Goal: Task Accomplishment & Management: Use online tool/utility

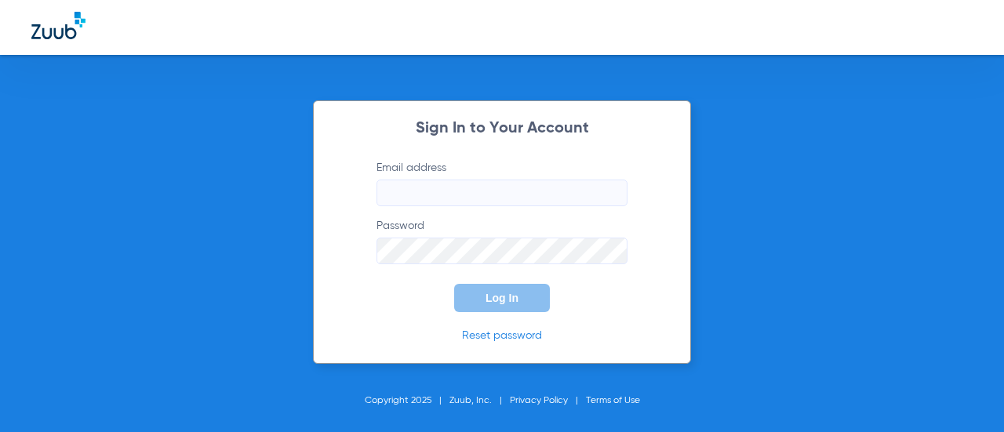
type input "[EMAIL_ADDRESS][DOMAIN_NAME]"
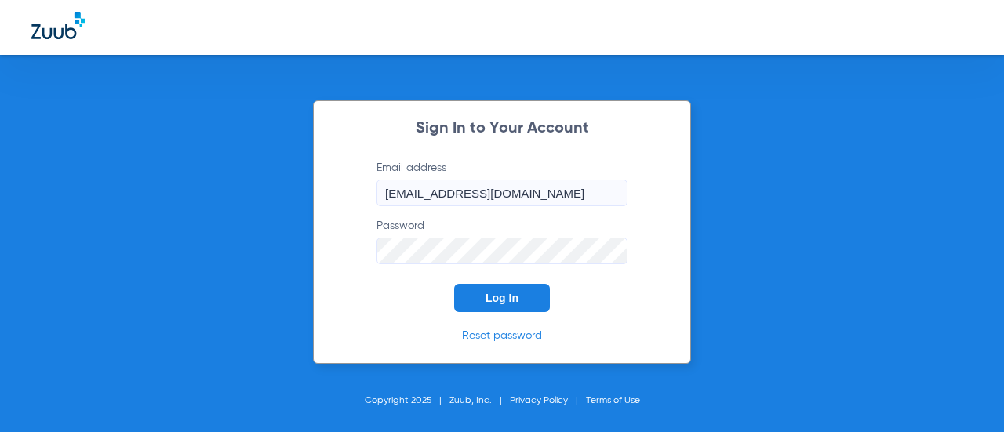
click at [508, 297] on span "Log In" at bounding box center [501, 298] width 33 height 13
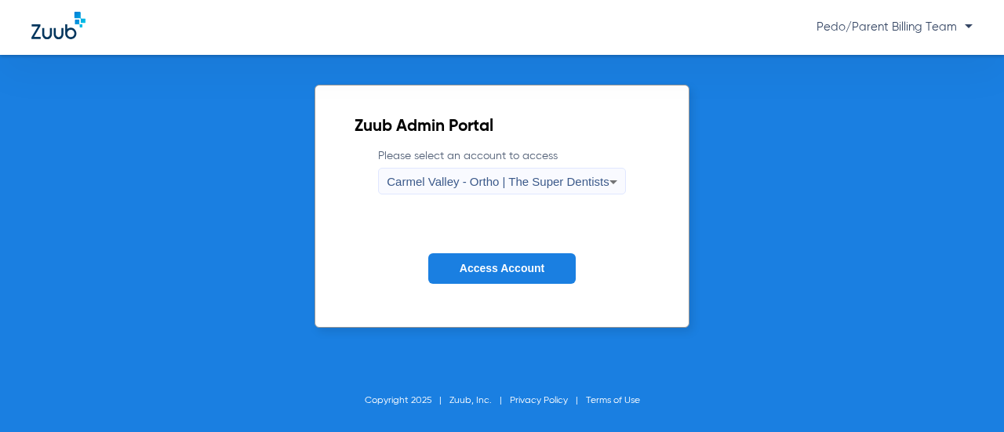
click at [520, 182] on span "Carmel Valley - Ortho | The Super Dentists" at bounding box center [498, 181] width 222 height 13
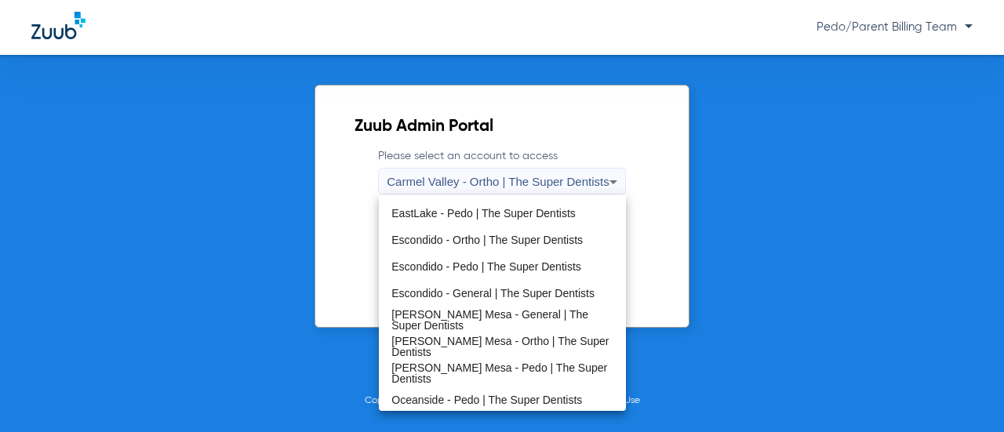
scroll to position [184, 0]
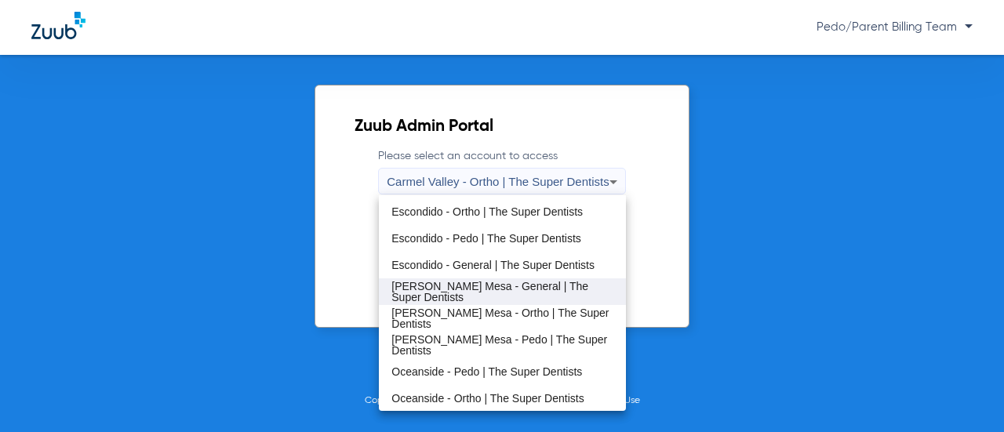
click at [561, 302] on mat-option "[PERSON_NAME] Mesa - General | The Super Dentists" at bounding box center [502, 291] width 247 height 27
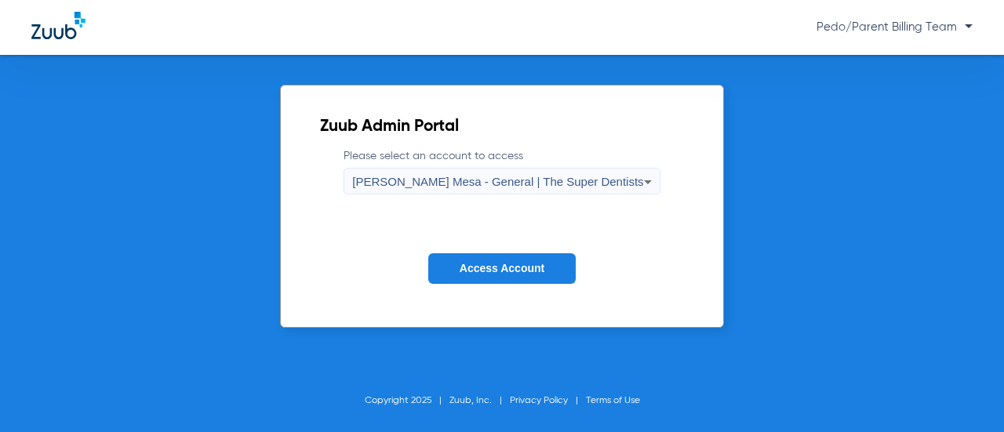
click at [527, 267] on span "Access Account" at bounding box center [502, 268] width 85 height 13
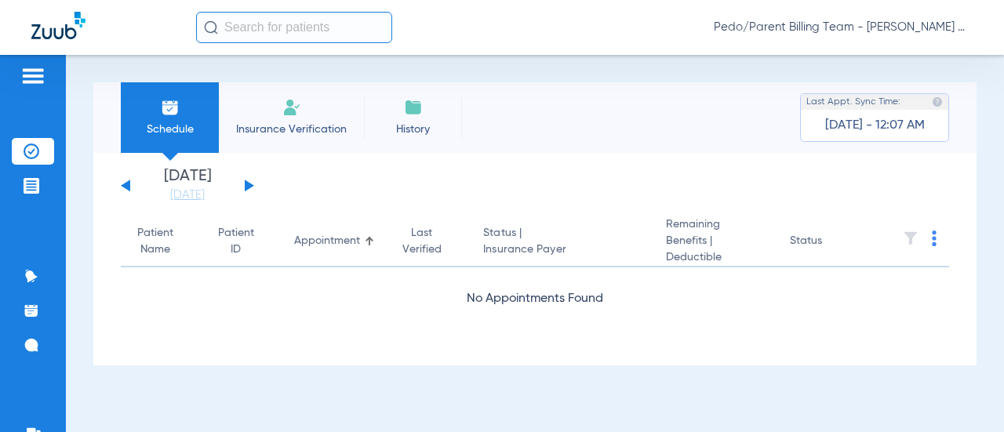
drag, startPoint x: 930, startPoint y: 0, endPoint x: 334, endPoint y: 394, distance: 714.7
click at [334, 394] on div "Schedule Insurance Verification History Last Appt. Sync Time: Today - 12:07 AM …" at bounding box center [535, 243] width 938 height 377
click at [166, 109] on img at bounding box center [170, 107] width 19 height 19
click at [165, 199] on link "[DATE]" at bounding box center [187, 195] width 94 height 16
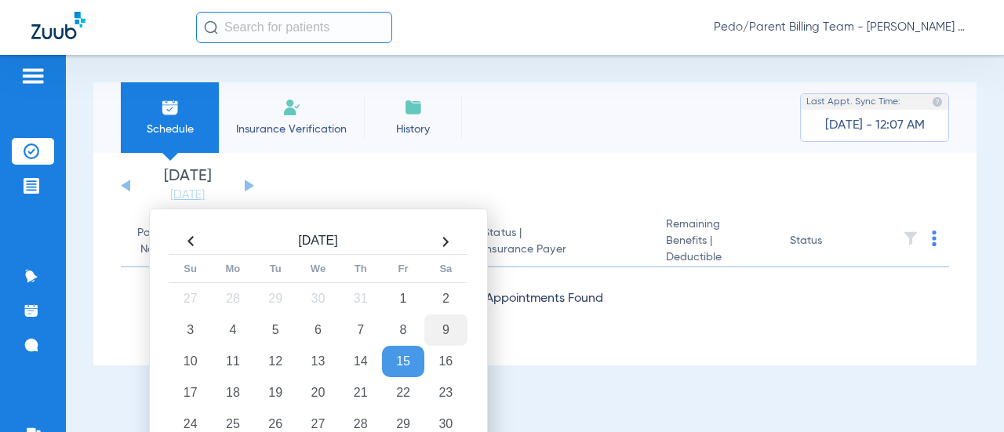
click at [446, 327] on td "9" at bounding box center [445, 329] width 42 height 31
click at [449, 329] on td "9" at bounding box center [445, 329] width 42 height 31
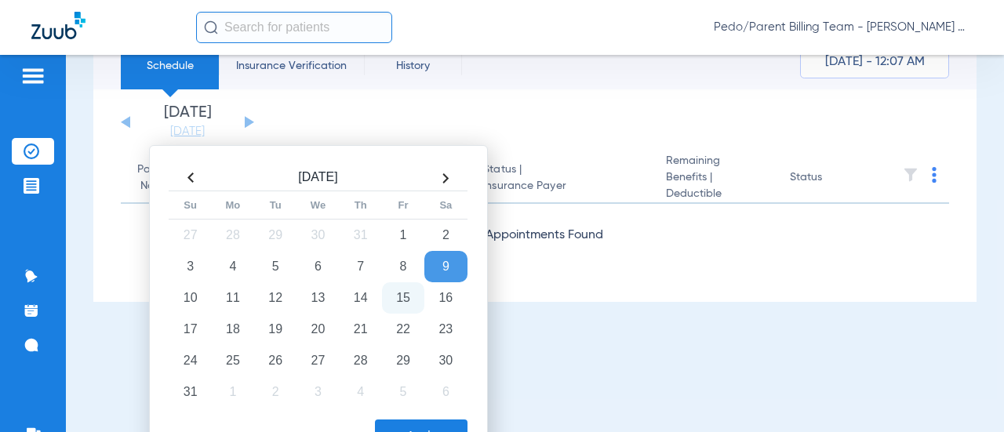
scroll to position [101, 0]
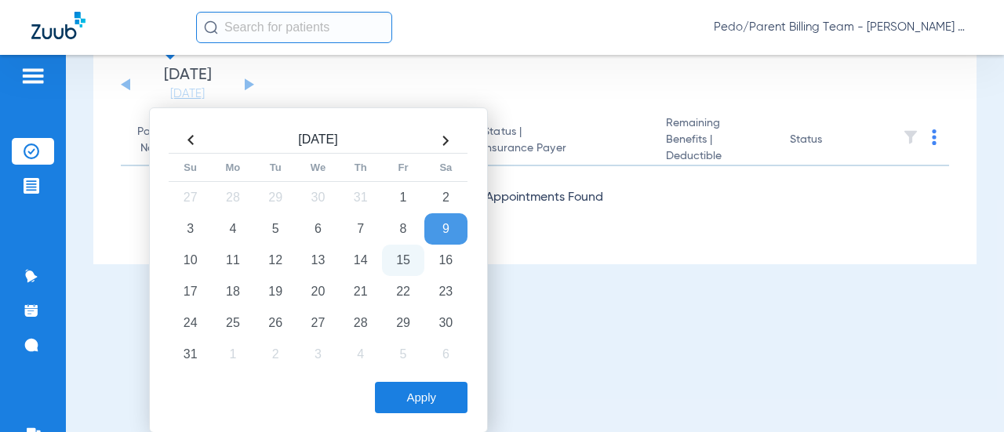
click at [427, 401] on button "Apply" at bounding box center [421, 397] width 93 height 31
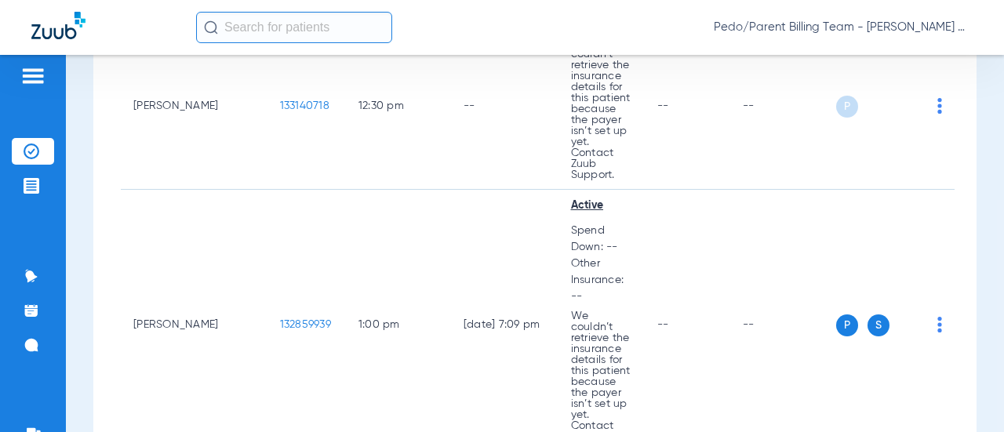
scroll to position [2634, 0]
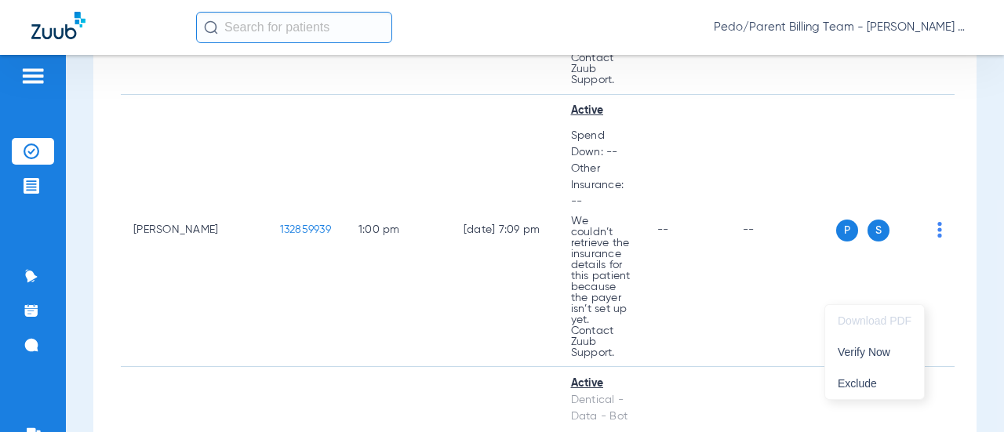
click at [232, 286] on div at bounding box center [502, 216] width 1004 height 432
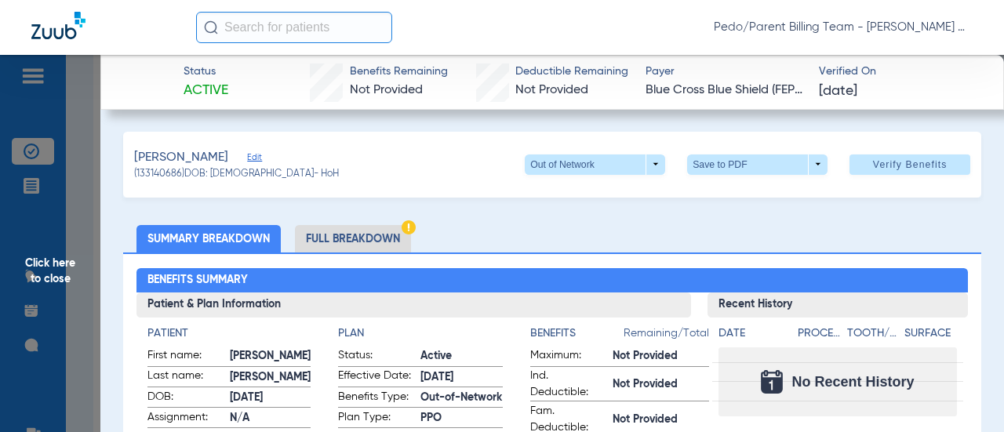
click at [358, 239] on li "Full Breakdown" at bounding box center [353, 238] width 116 height 27
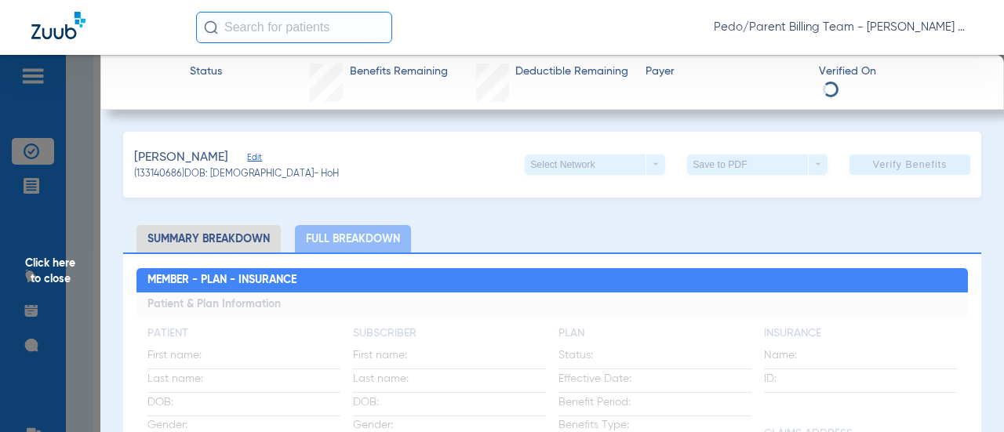
click at [224, 242] on li "Summary Breakdown" at bounding box center [208, 238] width 144 height 27
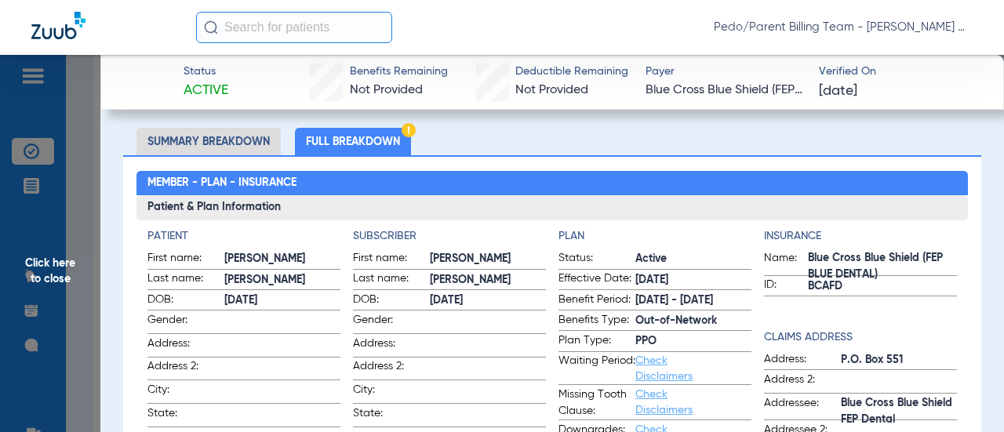
scroll to position [0, 0]
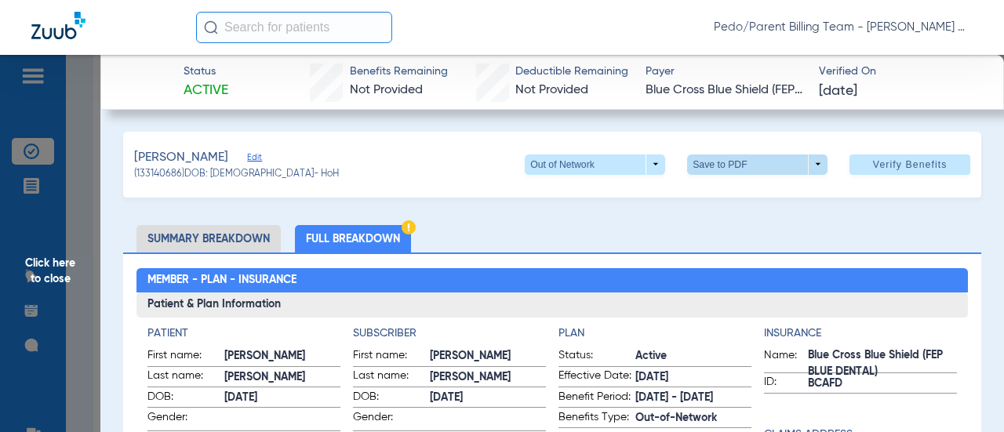
click at [739, 169] on span at bounding box center [758, 165] width 38 height 38
click at [736, 198] on span "Save to PDF" at bounding box center [751, 195] width 62 height 11
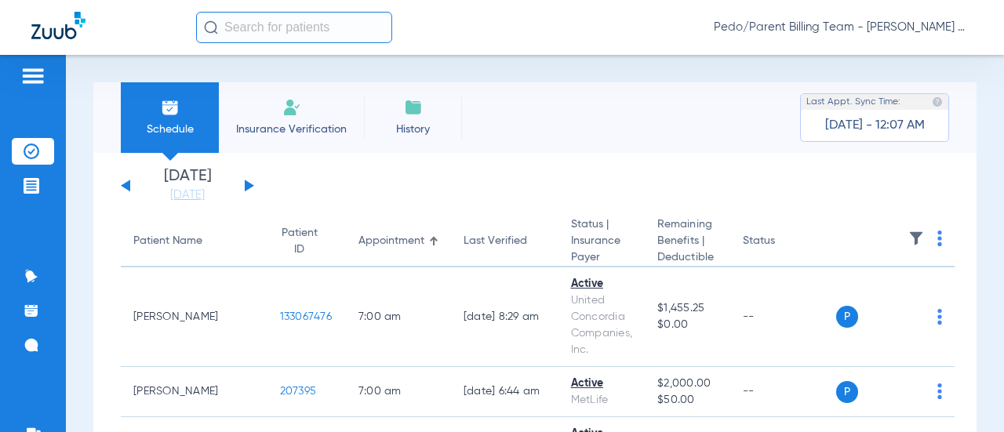
click at [122, 184] on button at bounding box center [125, 186] width 9 height 12
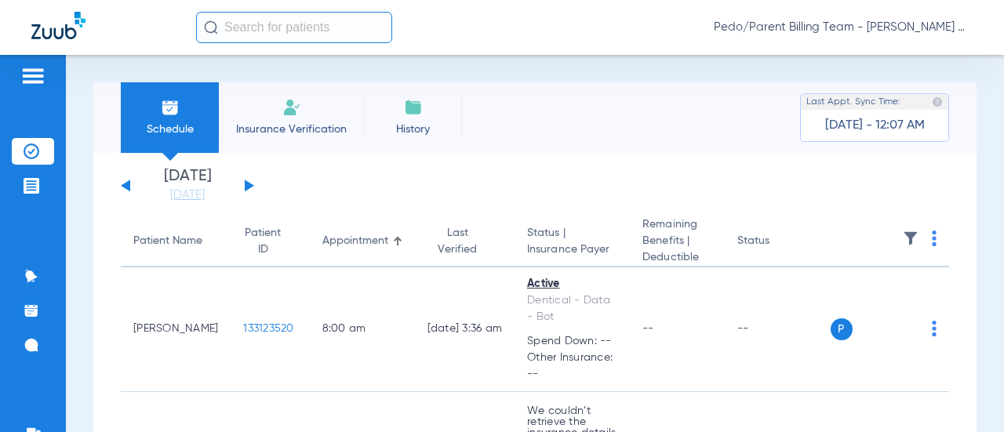
click at [806, 25] on span "Pedo/Parent Billing Team - [PERSON_NAME] Mesa - General | The Super Dentists" at bounding box center [843, 28] width 259 height 16
click at [884, 61] on button "Account Selection" at bounding box center [913, 55] width 113 height 31
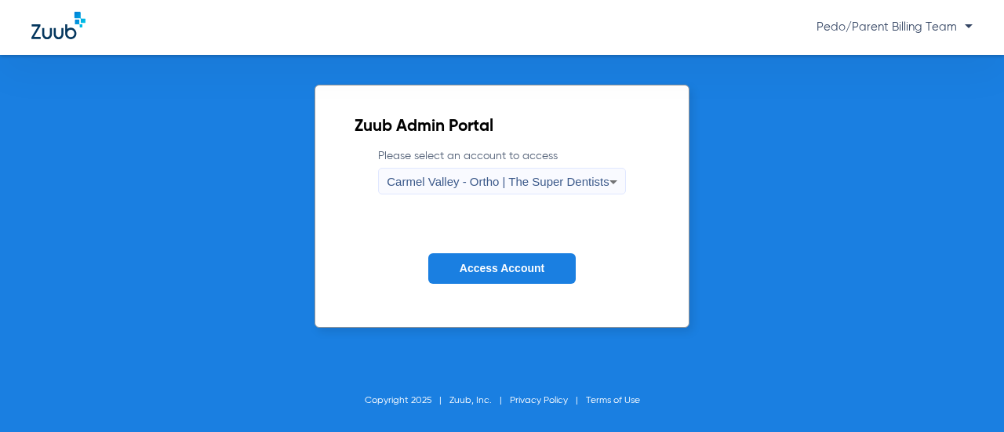
click at [515, 184] on span "Carmel Valley - Ortho | The Super Dentists" at bounding box center [498, 181] width 222 height 13
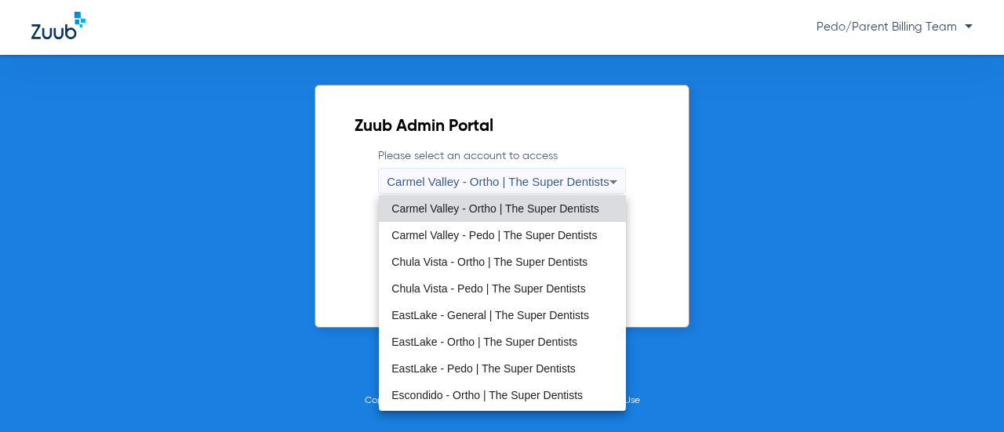
click at [481, 311] on span "EastLake - General | The Super Dentists" at bounding box center [490, 315] width 198 height 11
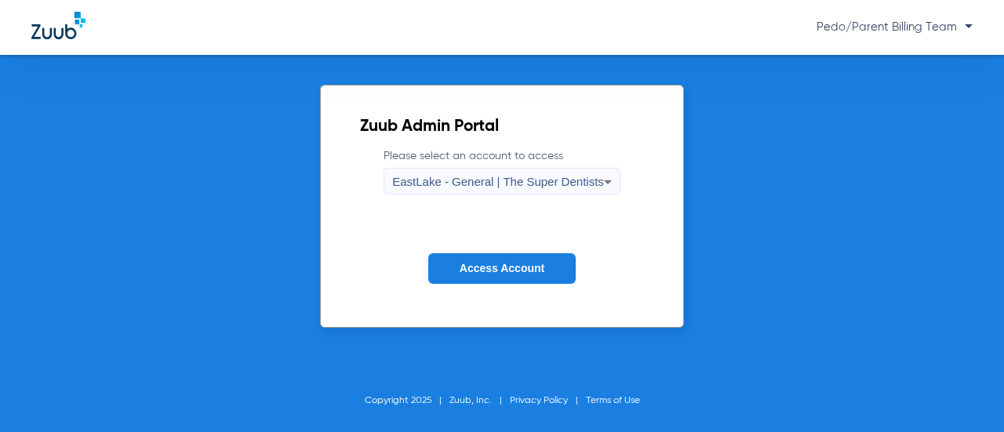
click at [467, 274] on span "Access Account" at bounding box center [502, 268] width 85 height 13
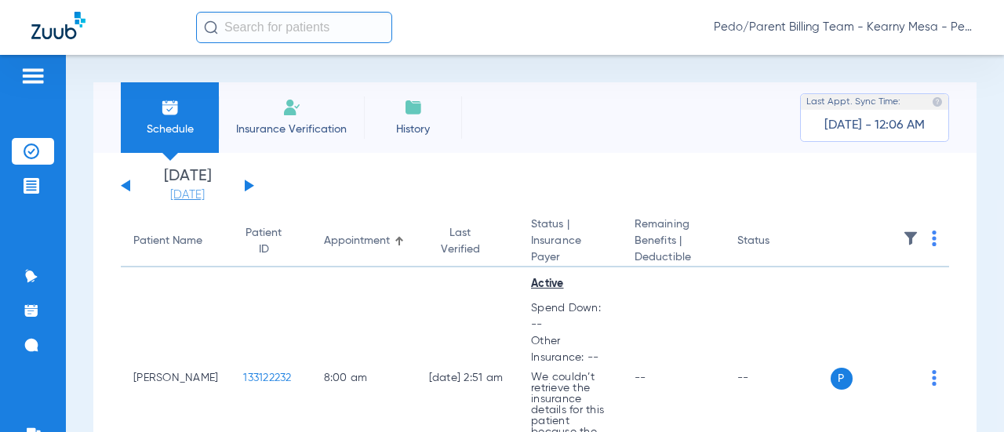
click at [179, 197] on link "[DATE]" at bounding box center [187, 195] width 94 height 16
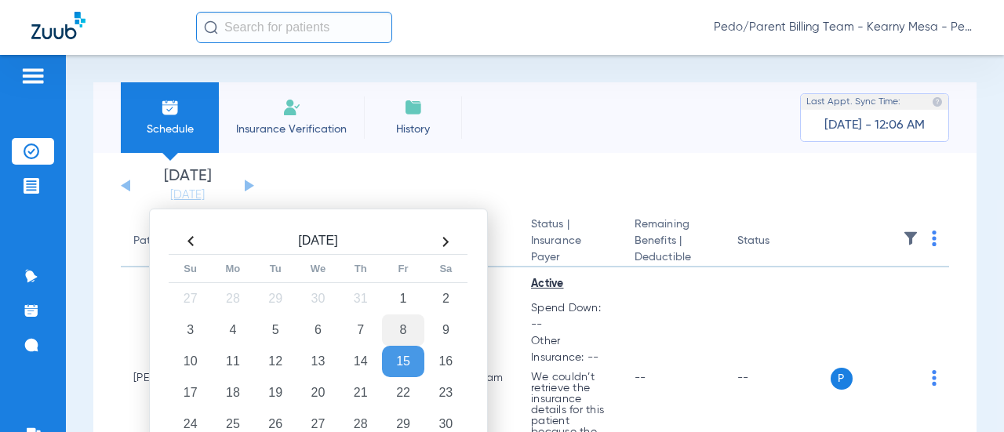
click at [400, 332] on td "8" at bounding box center [403, 329] width 42 height 31
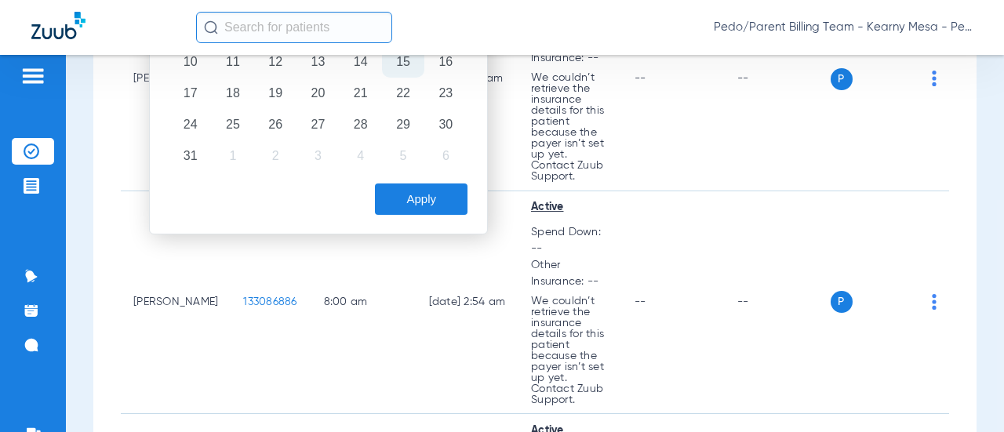
click at [409, 202] on button "Apply" at bounding box center [421, 199] width 93 height 31
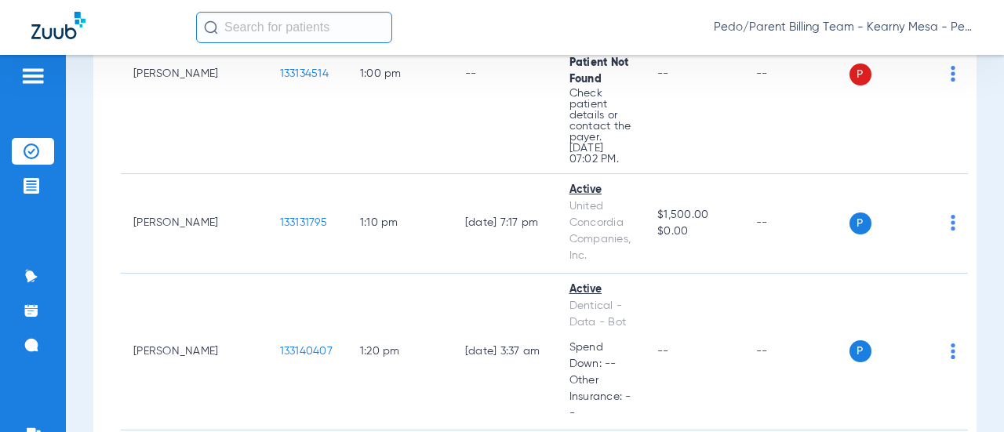
scroll to position [1975, 0]
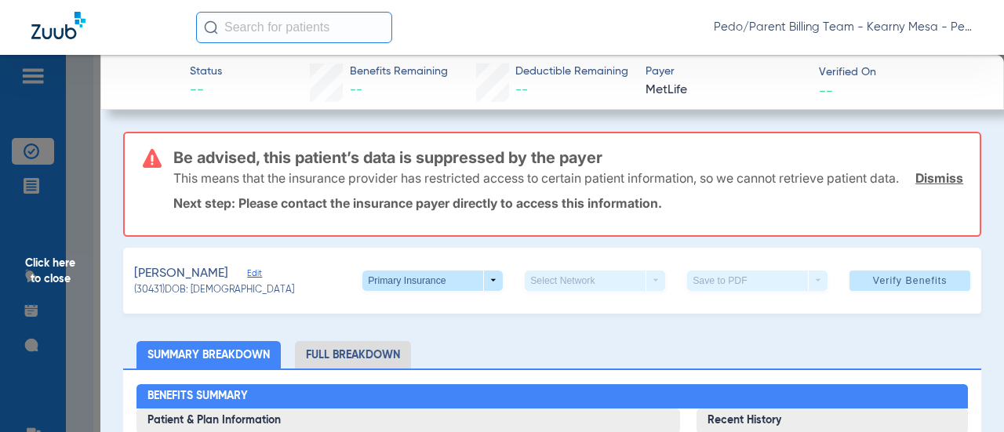
click at [926, 186] on link "Dismiss" at bounding box center [939, 178] width 48 height 16
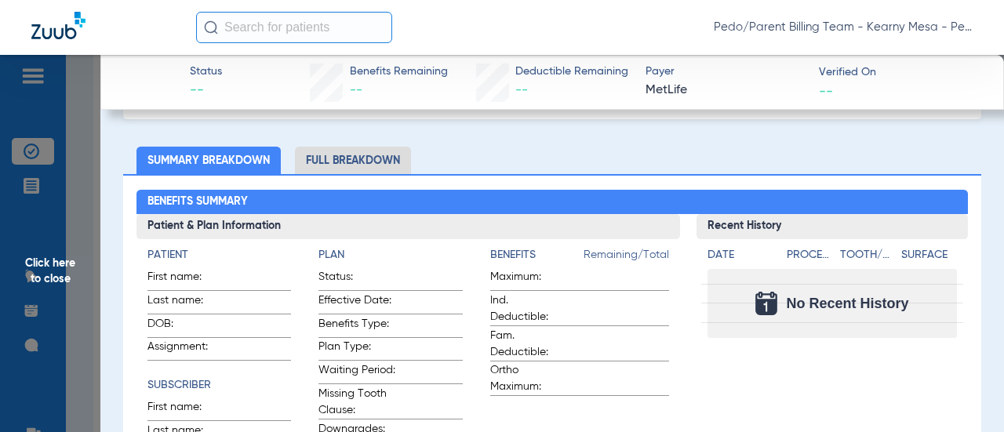
scroll to position [0, 0]
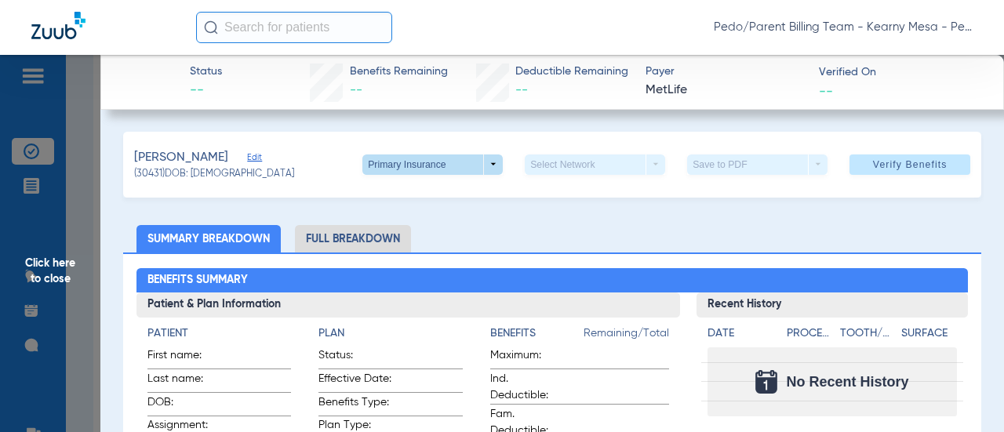
click at [394, 156] on span at bounding box center [432, 164] width 140 height 20
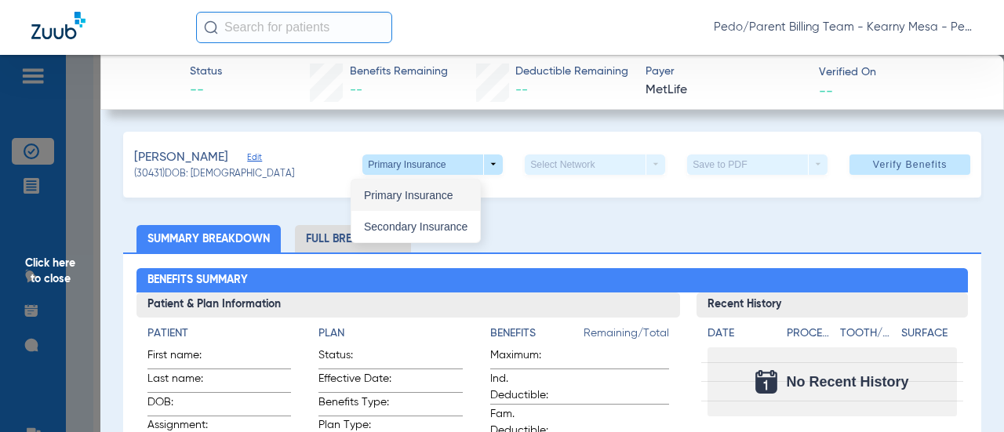
click at [388, 194] on span "Primary Insurance" at bounding box center [416, 195] width 104 height 11
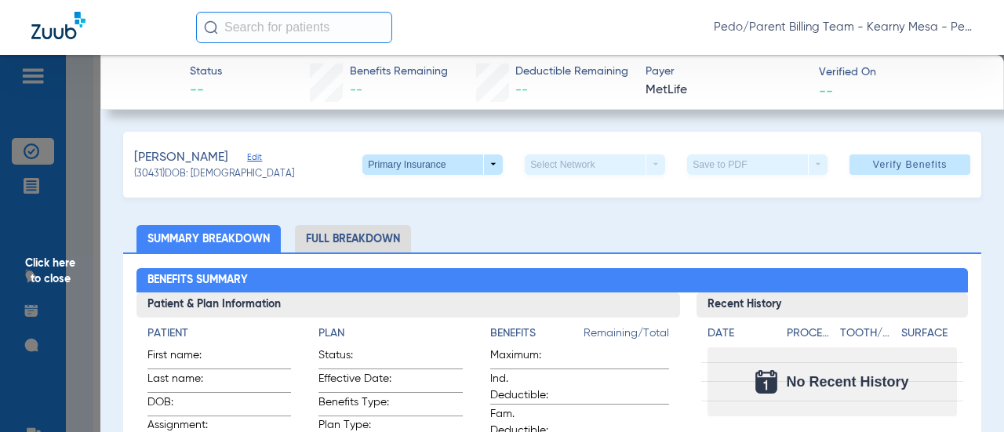
click at [247, 158] on span "Edit" at bounding box center [254, 159] width 14 height 15
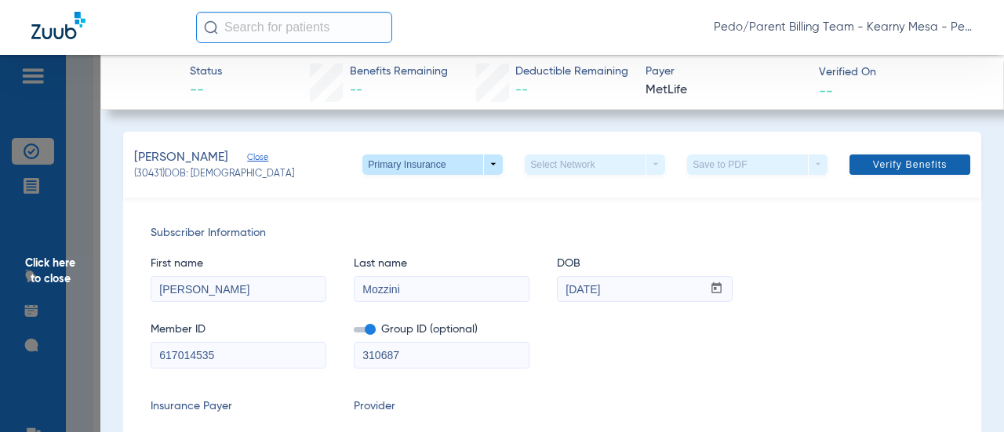
click at [859, 169] on span at bounding box center [909, 165] width 121 height 38
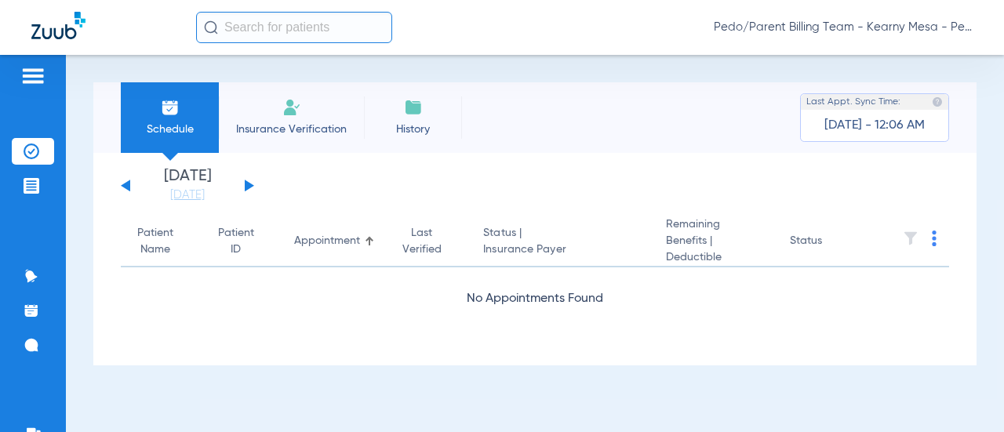
click at [765, 25] on span "Pedo/Parent Billing Team - Kearny Mesa - Pedo | The Super Dentists" at bounding box center [843, 28] width 259 height 16
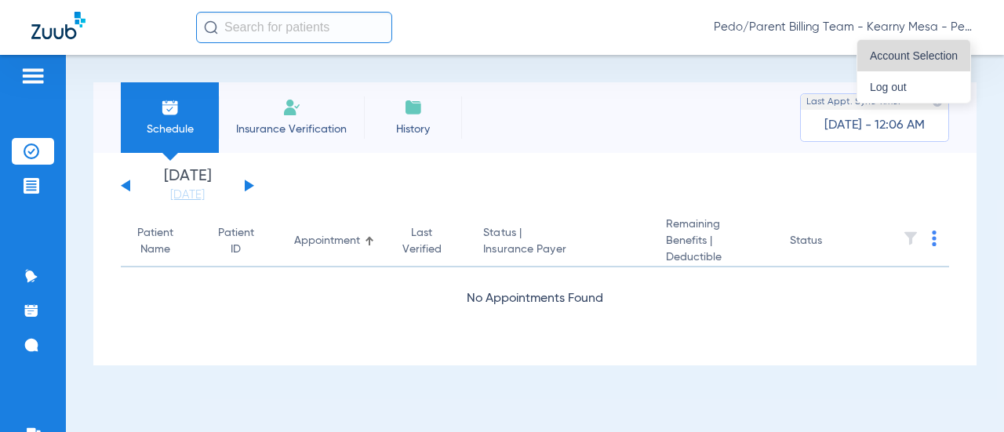
click at [876, 68] on button "Account Selection" at bounding box center [913, 55] width 113 height 31
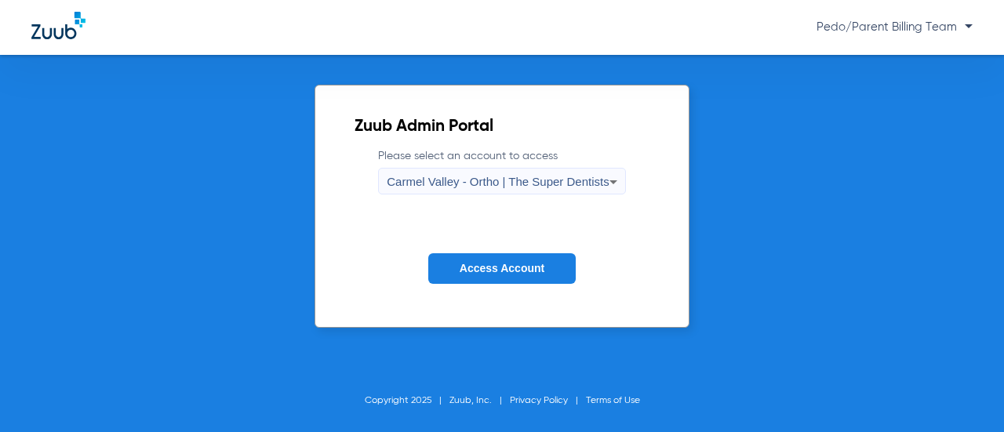
click at [449, 184] on span "Carmel Valley - Ortho | The Super Dentists" at bounding box center [498, 181] width 222 height 13
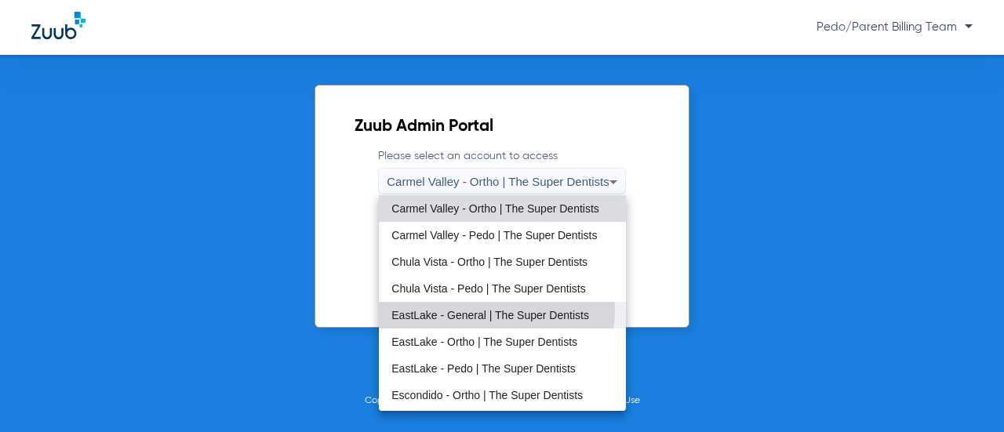
click at [488, 310] on span "EastLake - General | The Super Dentists" at bounding box center [490, 315] width 198 height 11
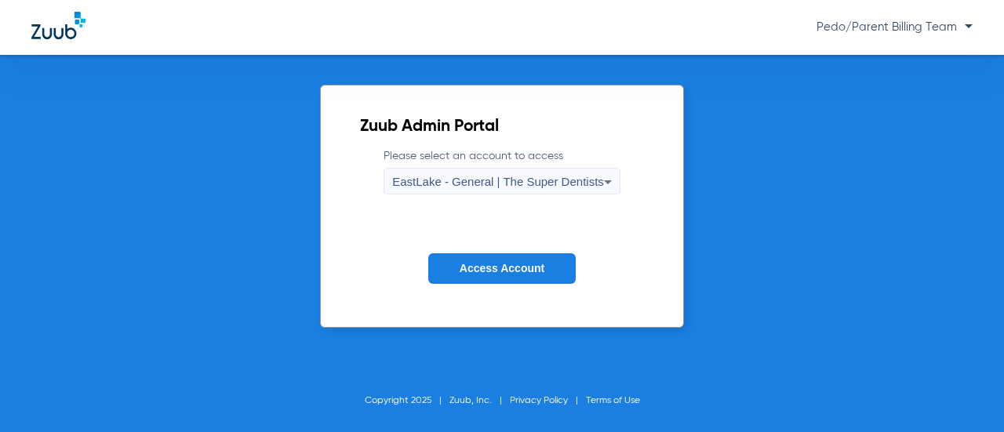
click at [518, 265] on span "Access Account" at bounding box center [502, 268] width 85 height 13
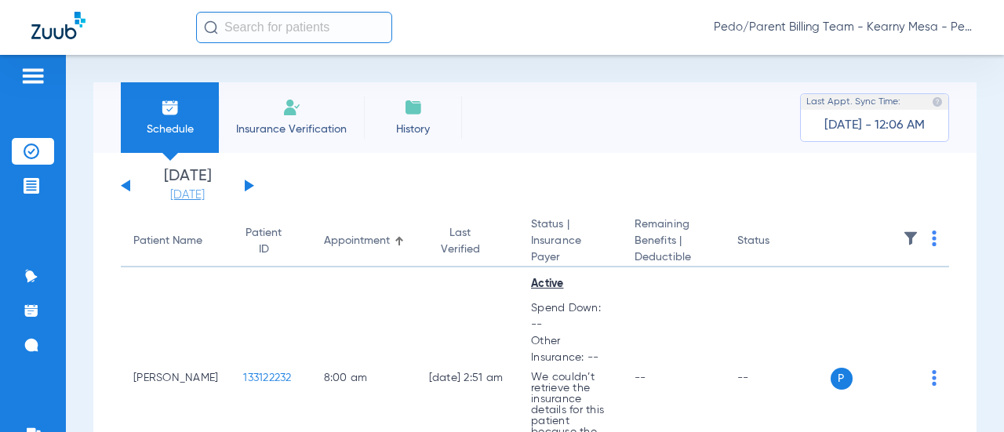
click at [190, 198] on link "[DATE]" at bounding box center [187, 195] width 94 height 16
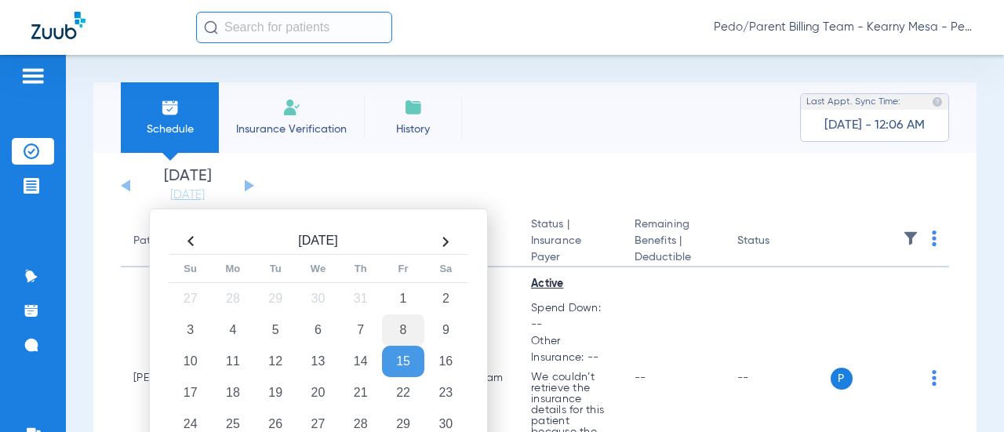
click at [396, 324] on td "8" at bounding box center [403, 329] width 42 height 31
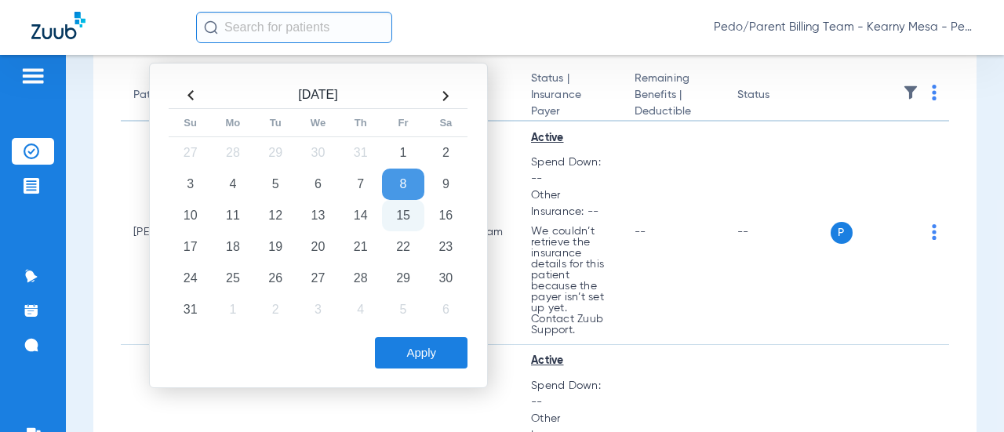
click at [420, 351] on button "Apply" at bounding box center [421, 352] width 93 height 31
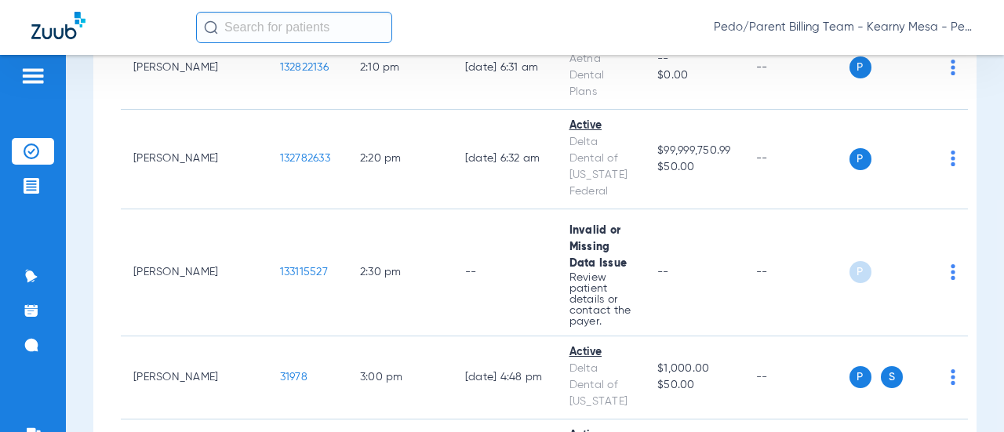
scroll to position [2669, 0]
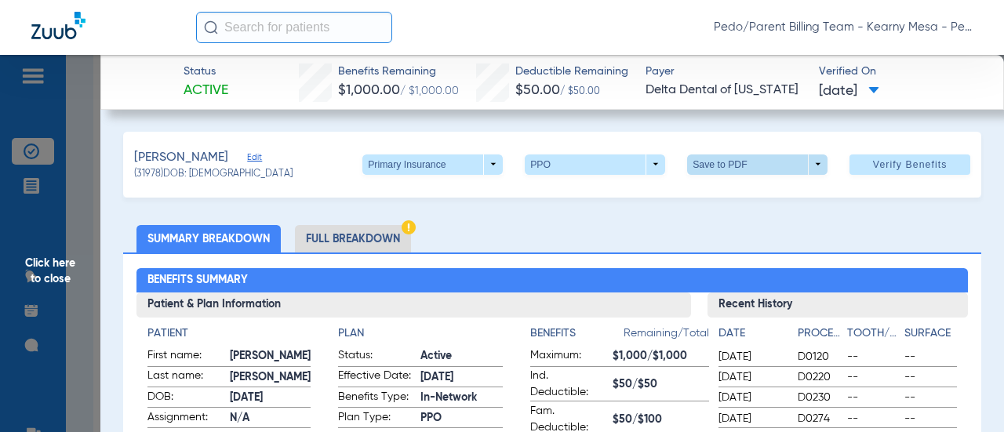
click at [687, 162] on span at bounding box center [757, 164] width 140 height 20
click at [699, 187] on mat-icon "insert_drive_file" at bounding box center [698, 195] width 19 height 19
click at [336, 233] on li "Full Breakdown" at bounding box center [353, 238] width 116 height 27
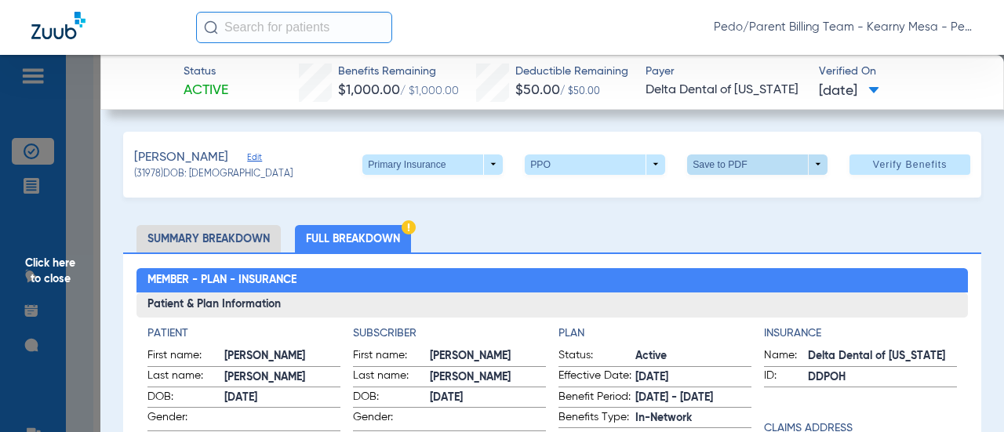
click at [719, 163] on span at bounding box center [757, 164] width 140 height 20
click at [721, 205] on button "insert_drive_file Save to PDF" at bounding box center [735, 195] width 118 height 31
click at [50, 274] on span "Click here to close" at bounding box center [50, 271] width 100 height 432
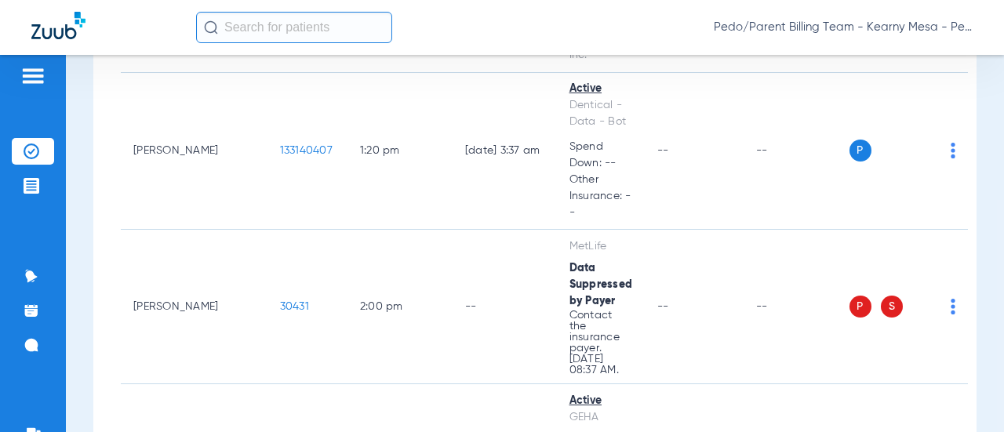
scroll to position [2171, 0]
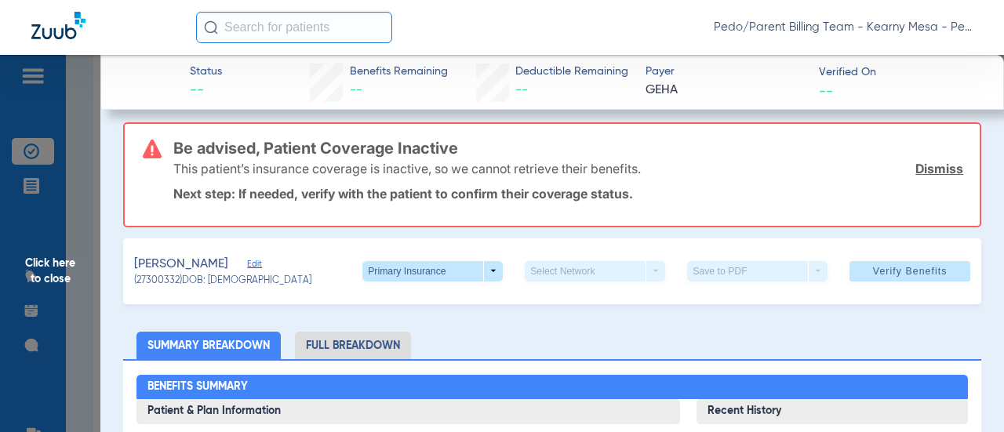
scroll to position [0, 0]
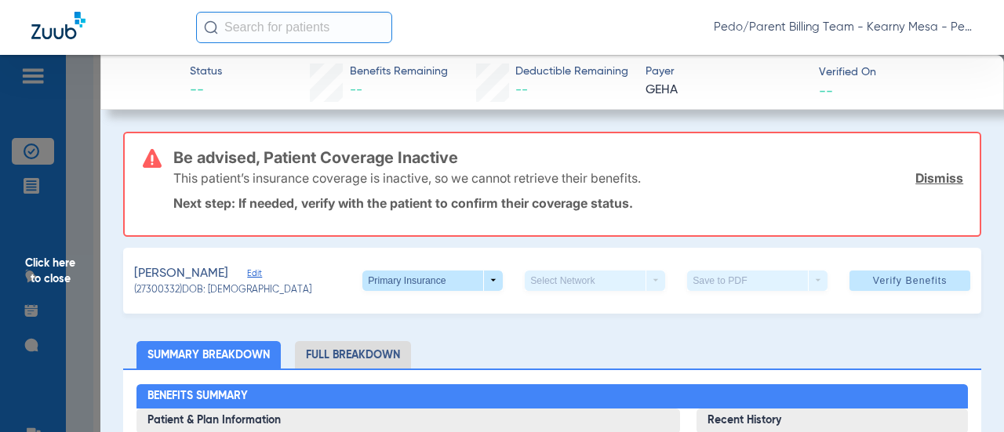
click at [930, 187] on div "This patient’s insurance coverage is inactive, so we cannot retrieve their bene…" at bounding box center [568, 178] width 790 height 41
click at [927, 176] on link "Dismiss" at bounding box center [939, 178] width 48 height 16
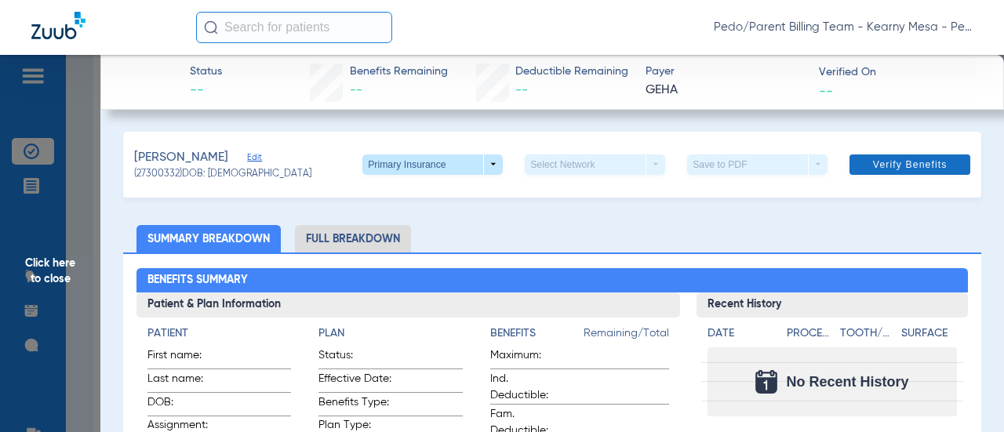
click at [898, 167] on span "Verify Benefits" at bounding box center [910, 164] width 74 height 13
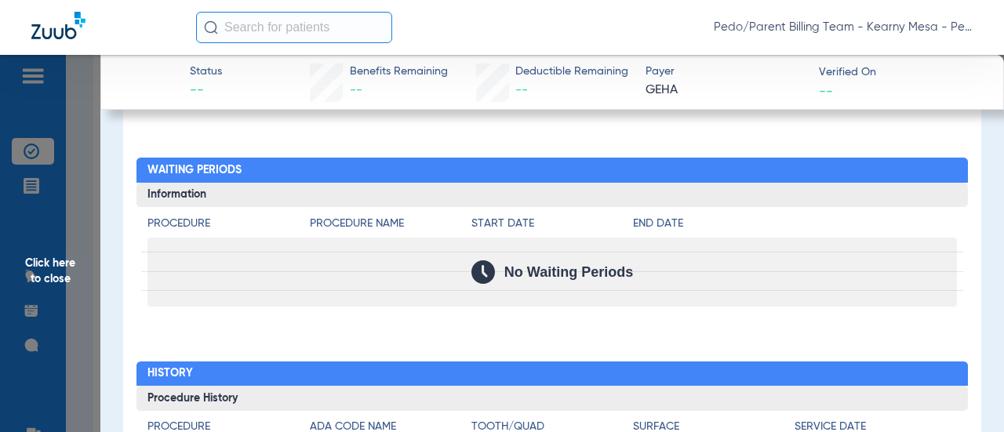
scroll to position [810, 0]
